Goal: Task Accomplishment & Management: Manage account settings

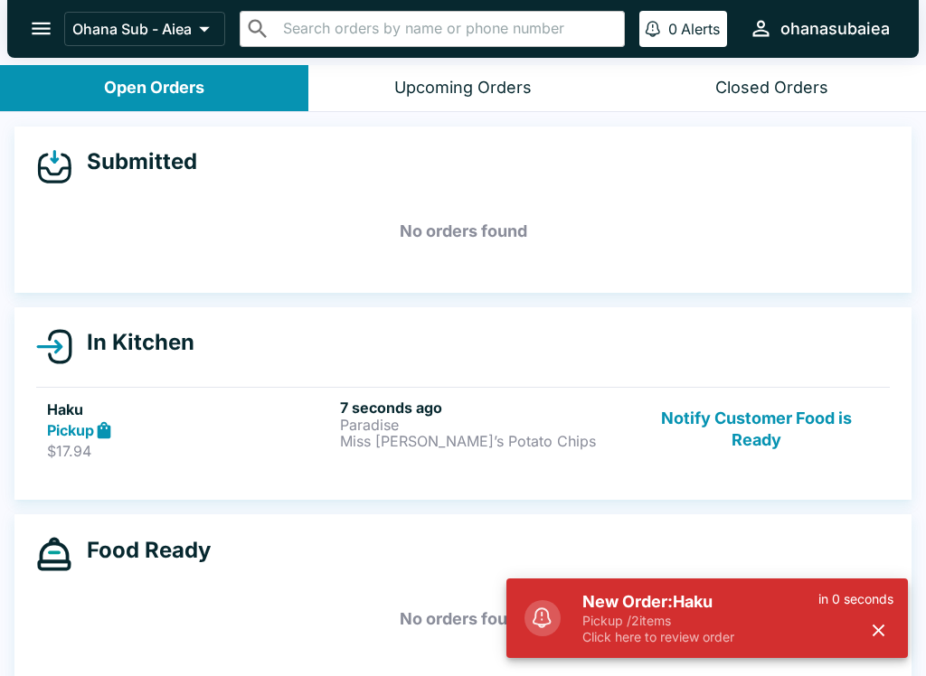
scroll to position [3, 0]
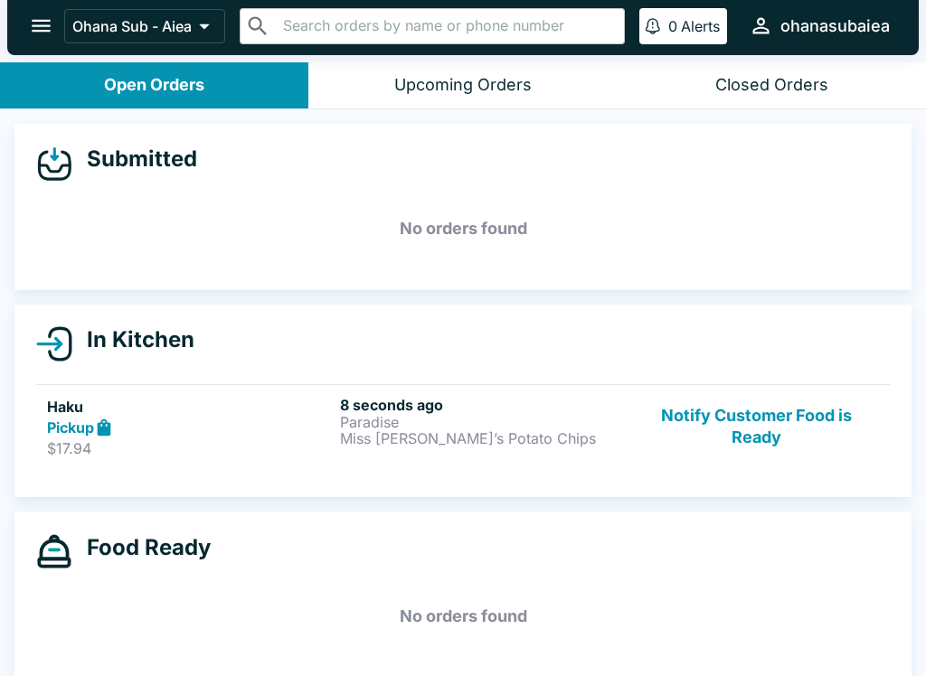
click at [492, 417] on p "Paradise" at bounding box center [483, 422] width 286 height 16
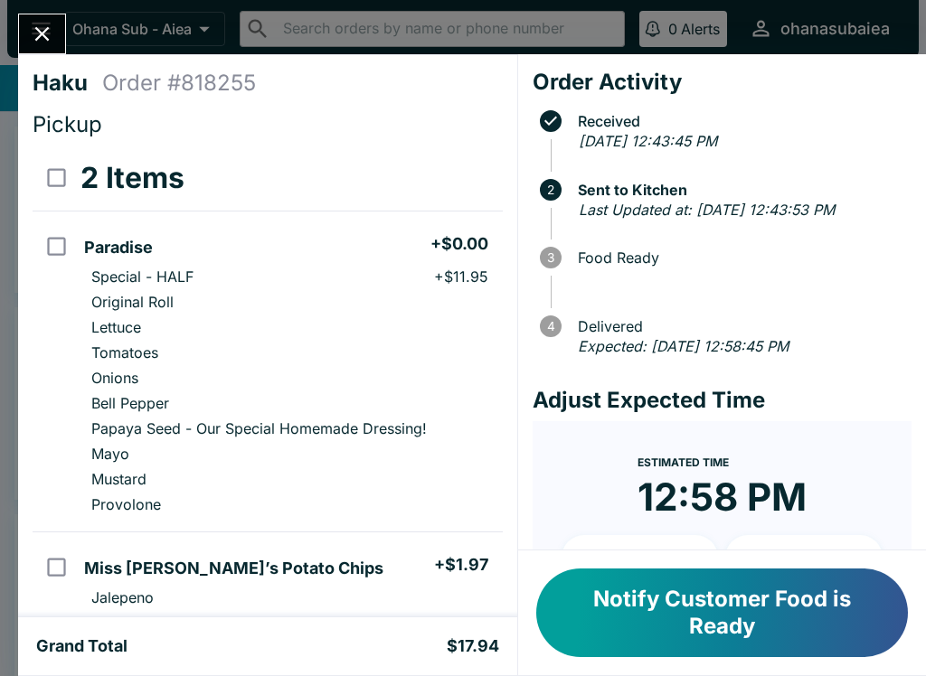
click at [683, 615] on button "Notify Customer Food is Ready" at bounding box center [722, 613] width 372 height 89
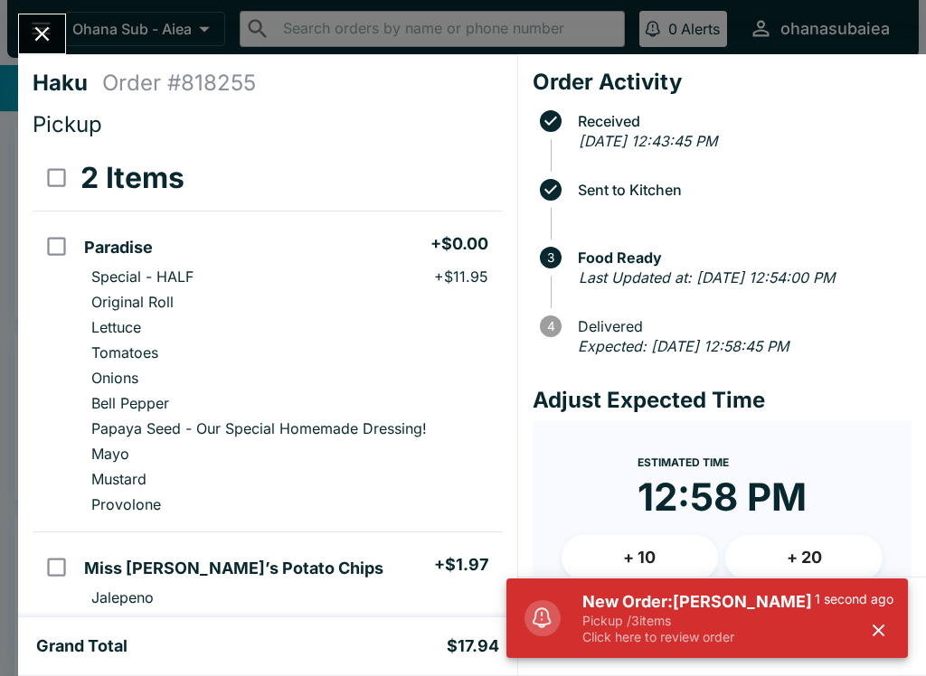
click at [669, 602] on h5 "New Order: [PERSON_NAME]" at bounding box center [698, 602] width 232 height 22
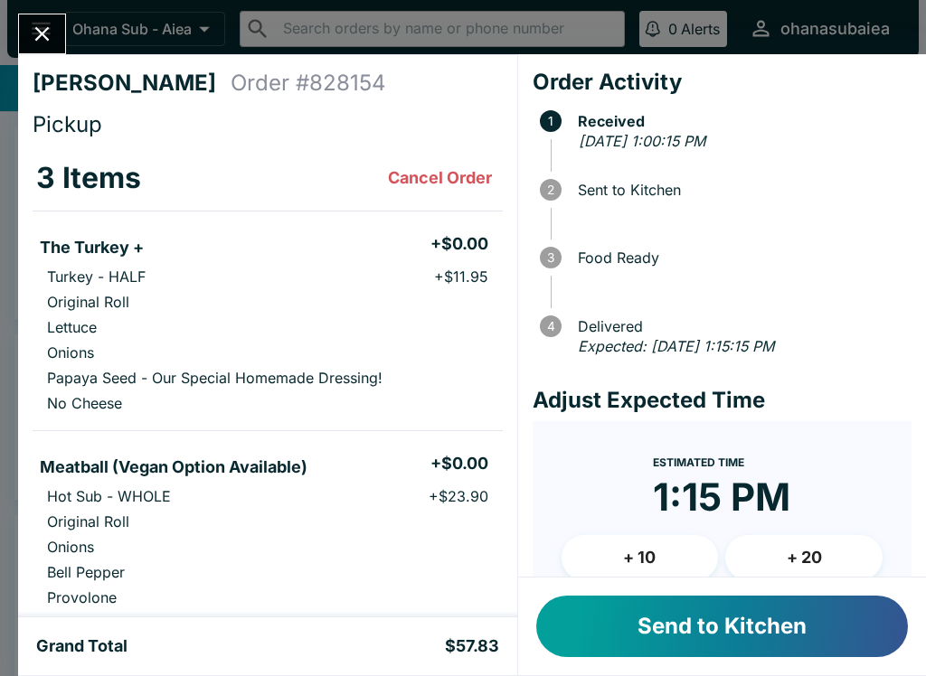
click at [47, 33] on icon "Close" at bounding box center [42, 34] width 24 height 24
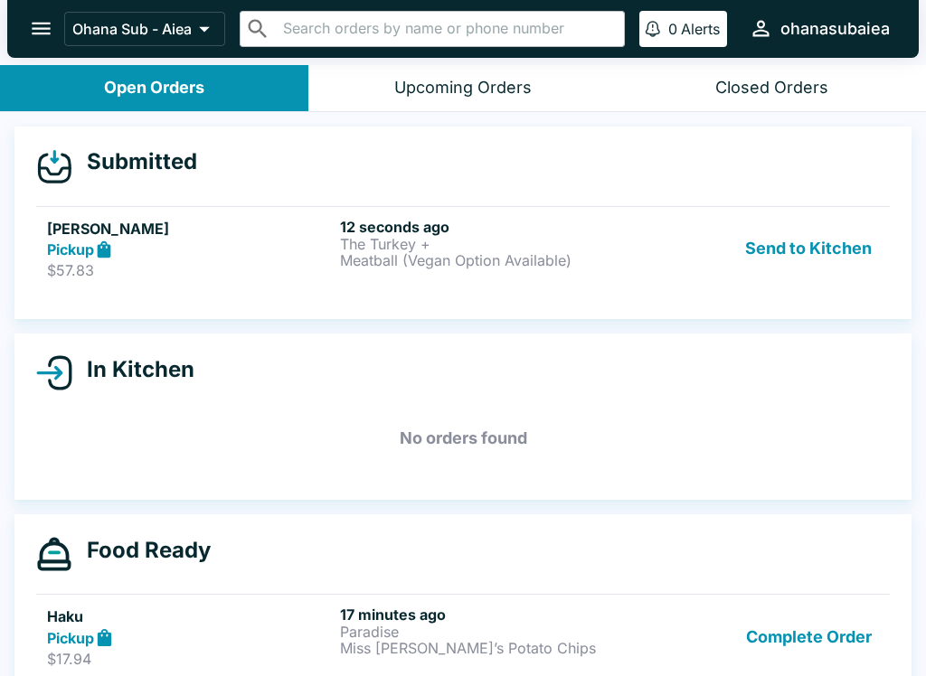
click at [831, 238] on button "Send to Kitchen" at bounding box center [808, 249] width 141 height 62
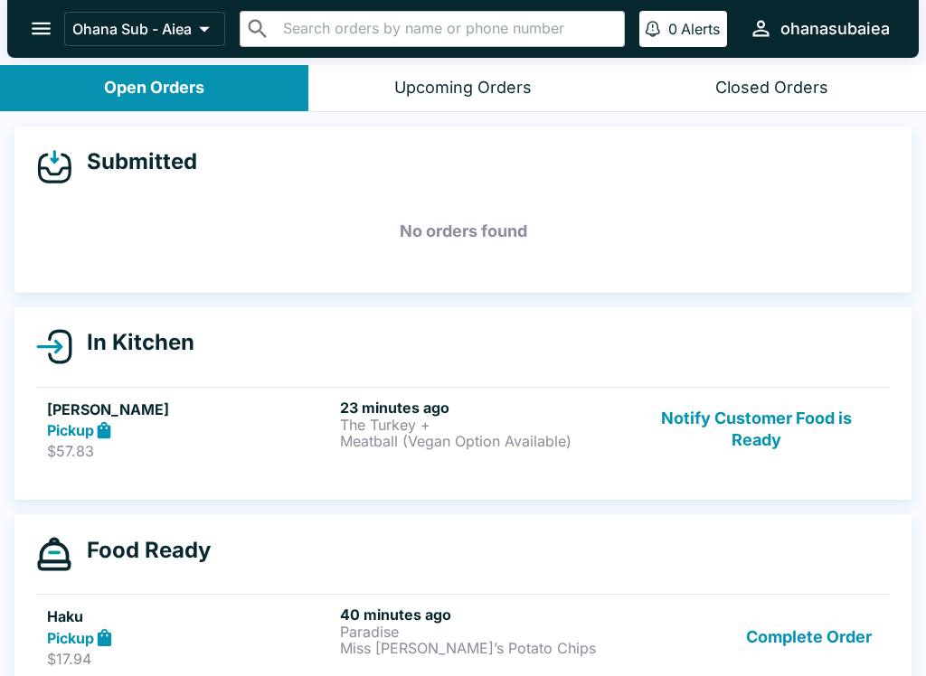
click at [770, 423] on button "Notify Customer Food is Ready" at bounding box center [756, 430] width 245 height 62
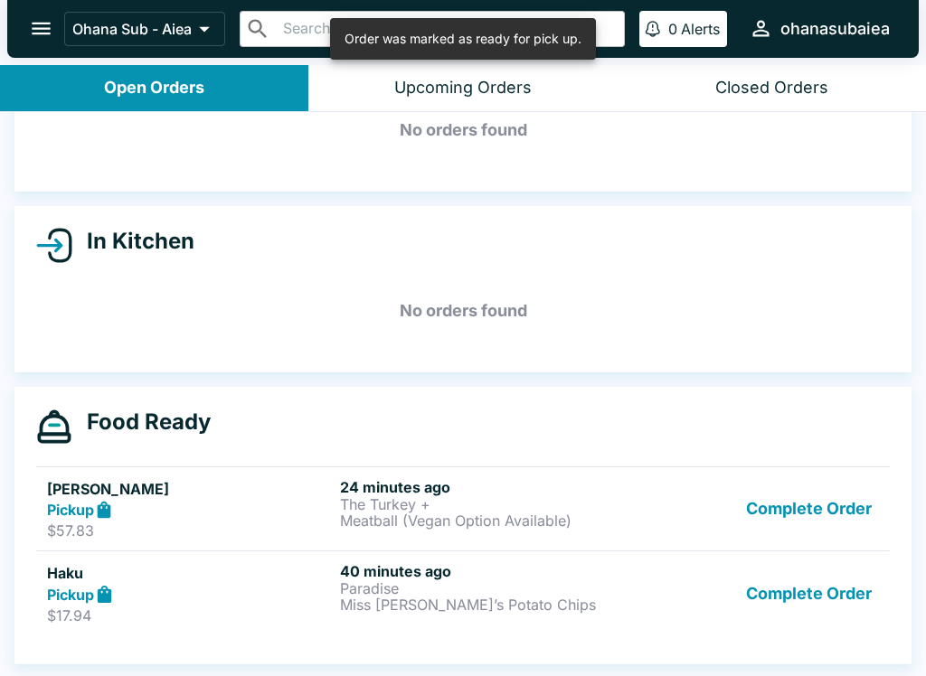
scroll to position [101, 0]
click at [811, 606] on button "Complete Order" at bounding box center [809, 593] width 140 height 62
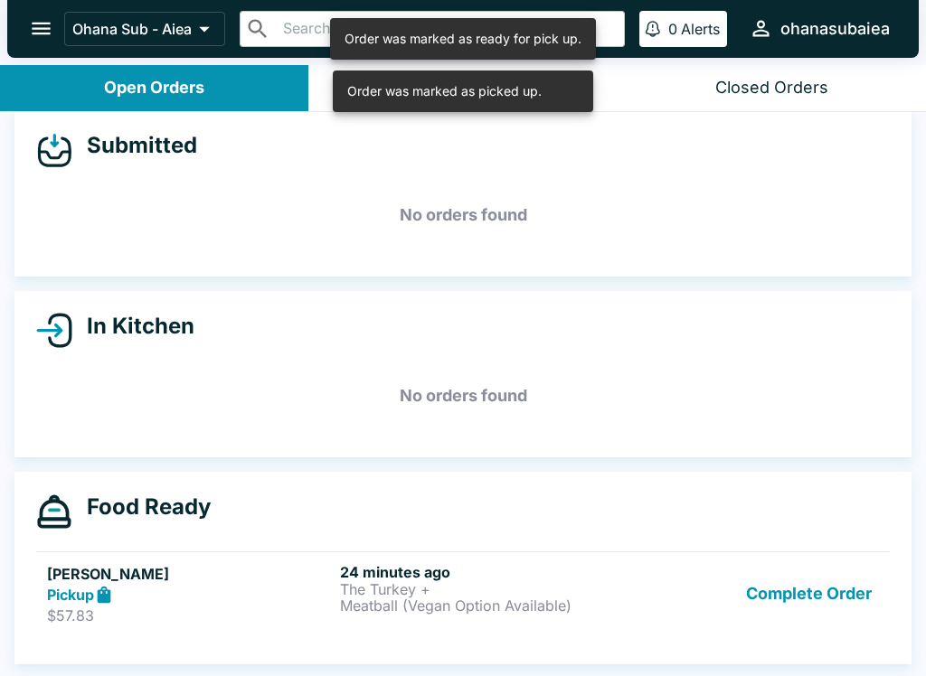
scroll to position [16, 0]
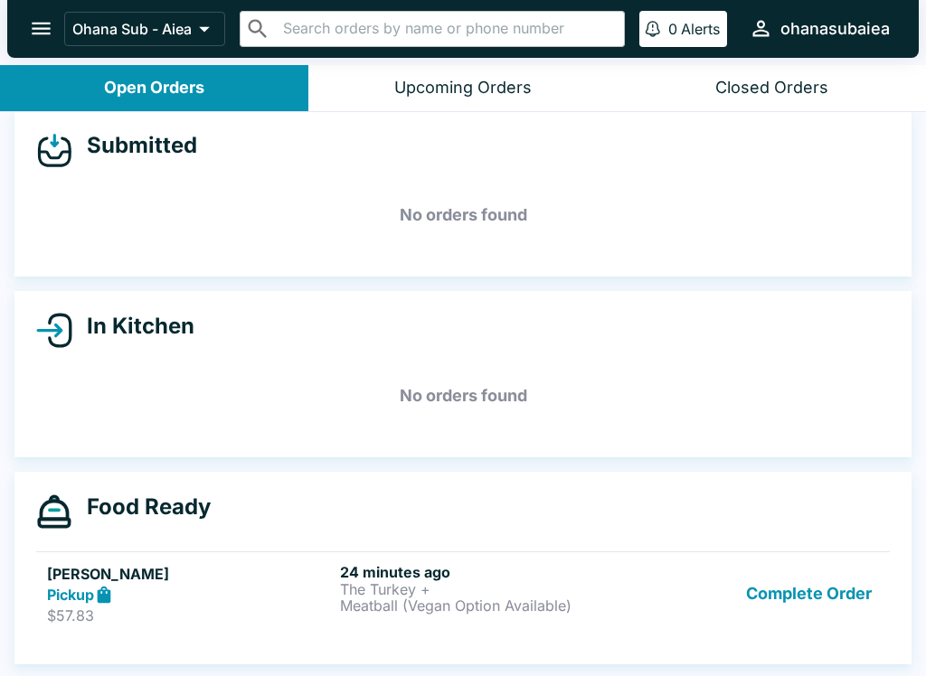
click at [796, 602] on button "Complete Order" at bounding box center [809, 594] width 140 height 62
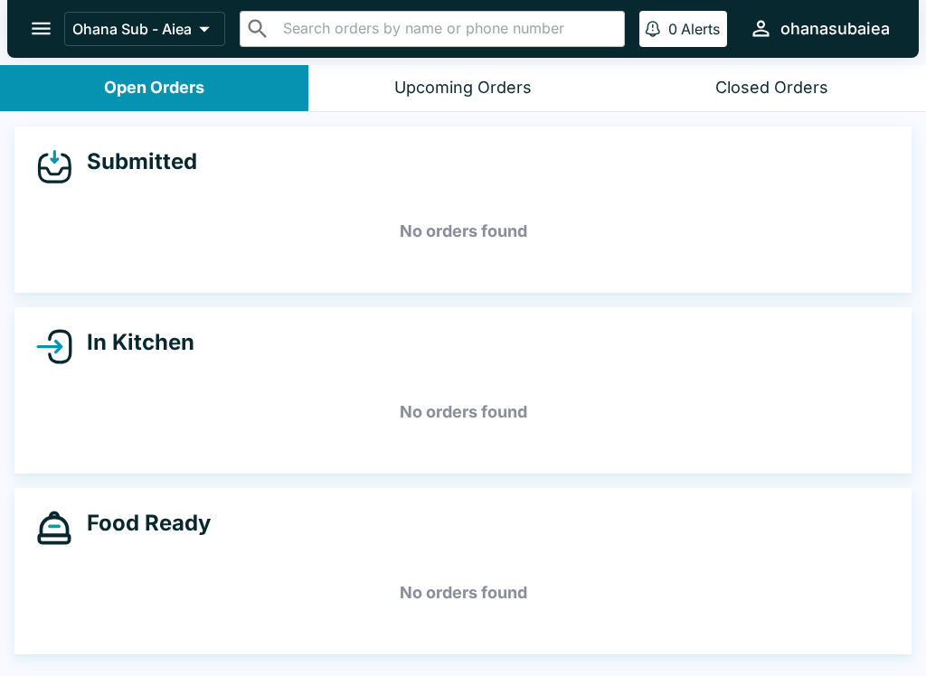
scroll to position [0, 0]
